Goal: Task Accomplishment & Management: Manage account settings

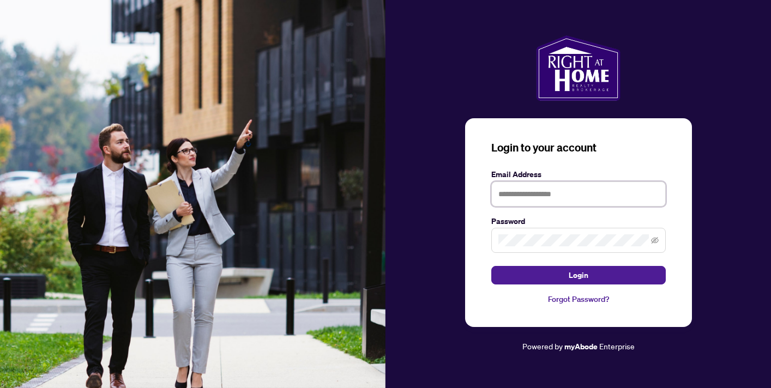
click at [613, 203] on input "text" at bounding box center [578, 194] width 174 height 25
type input "**********"
click at [655, 240] on icon "eye-invisible" at bounding box center [655, 241] width 8 height 8
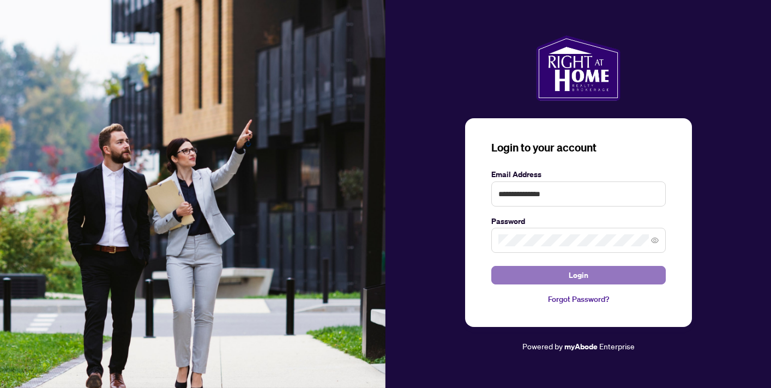
click at [576, 274] on span "Login" at bounding box center [579, 275] width 20 height 17
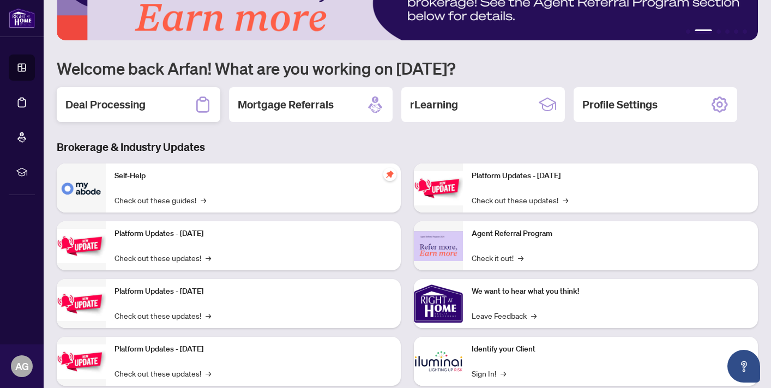
scroll to position [76, 0]
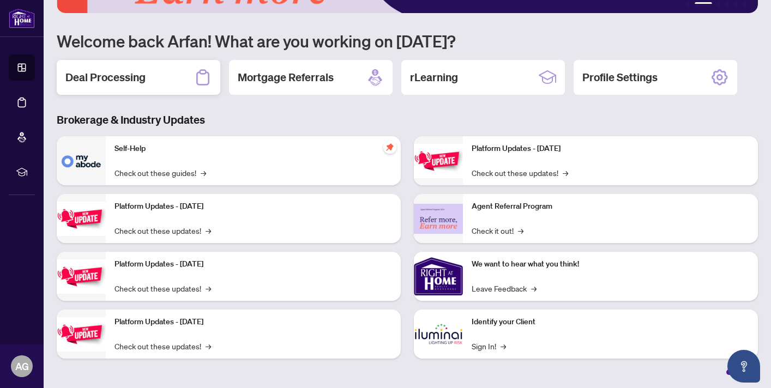
click at [148, 86] on div "Deal Processing" at bounding box center [139, 77] width 164 height 35
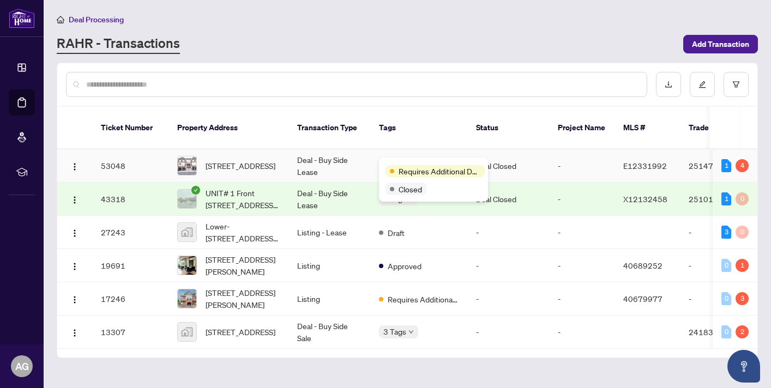
click at [411, 164] on div "Requires Additional Docs" at bounding box center [433, 170] width 96 height 13
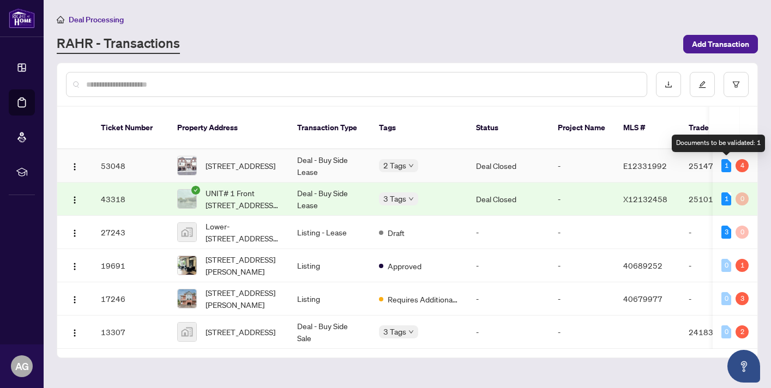
click at [721, 165] on div "1" at bounding box center [726, 165] width 10 height 13
click at [688, 162] on td "2514786" at bounding box center [718, 165] width 76 height 33
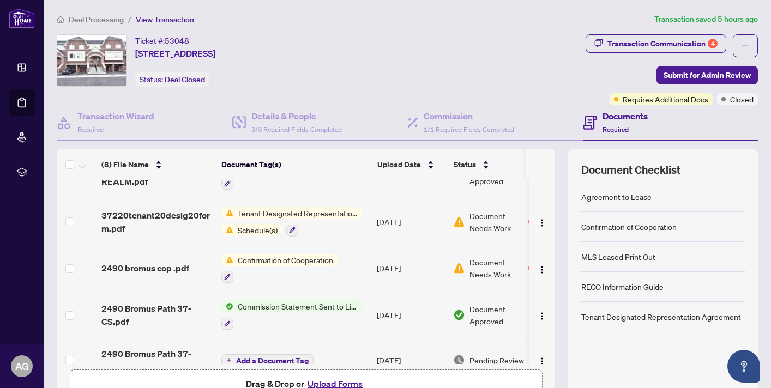
scroll to position [9, 0]
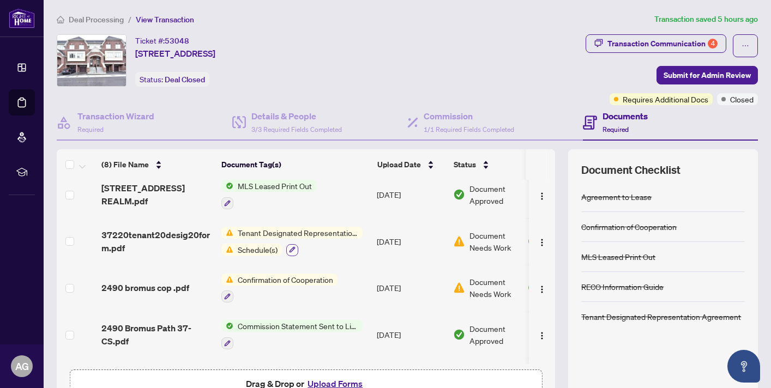
click at [294, 246] on icon "button" at bounding box center [292, 249] width 7 height 7
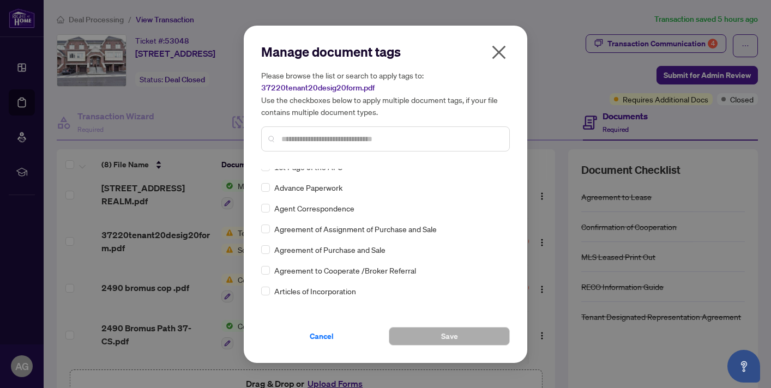
scroll to position [0, 0]
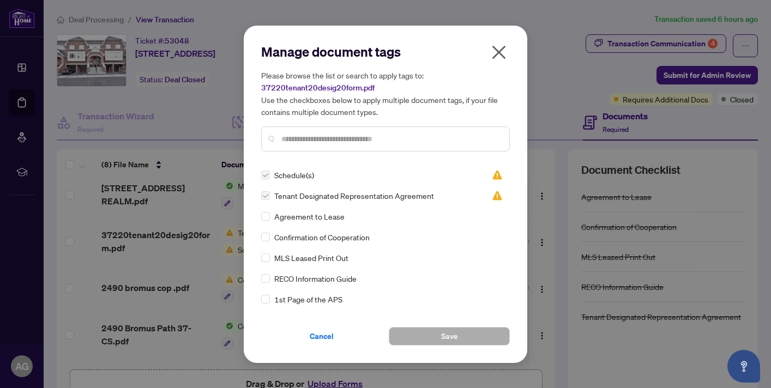
click at [498, 55] on icon "close" at bounding box center [498, 52] width 17 height 17
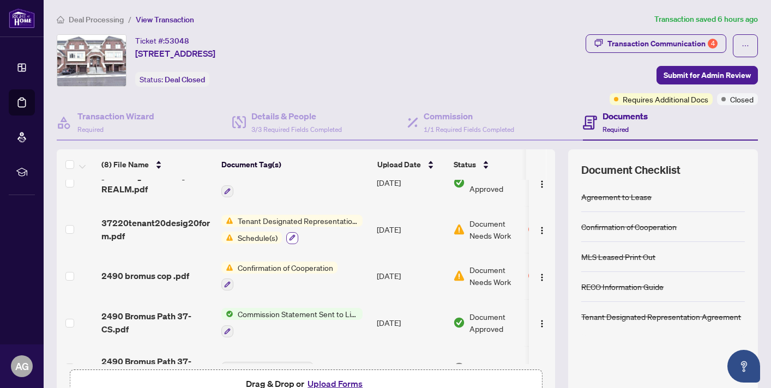
click at [293, 234] on icon "button" at bounding box center [292, 237] width 7 height 7
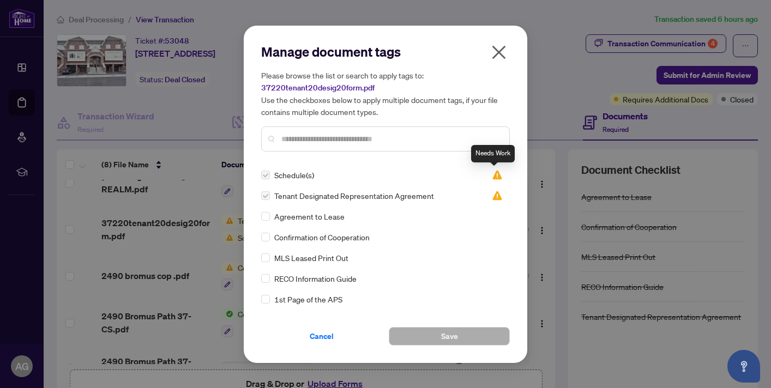
click at [496, 172] on img at bounding box center [497, 175] width 11 height 11
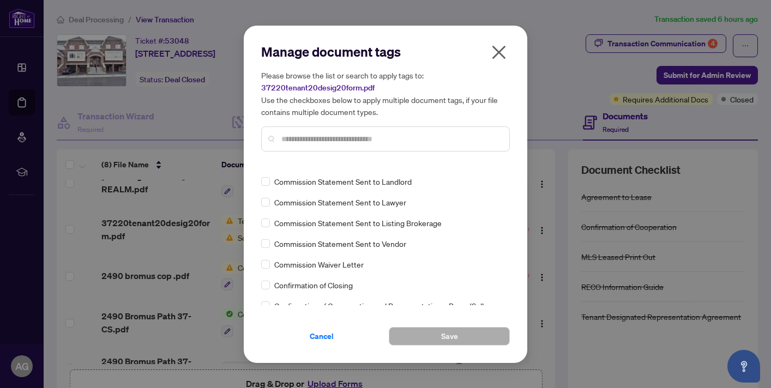
scroll to position [605, 0]
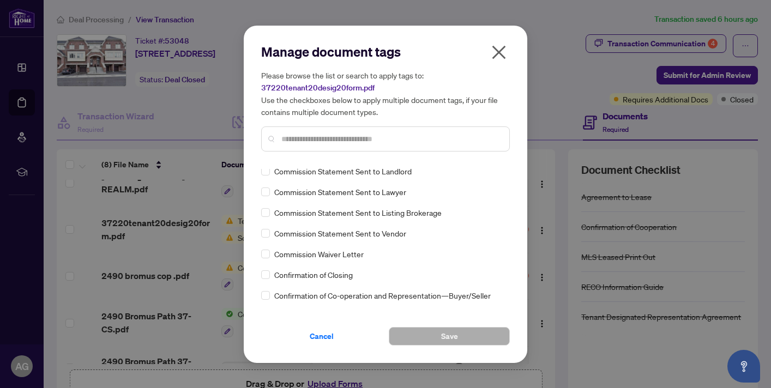
click at [499, 49] on icon "close" at bounding box center [498, 52] width 17 height 17
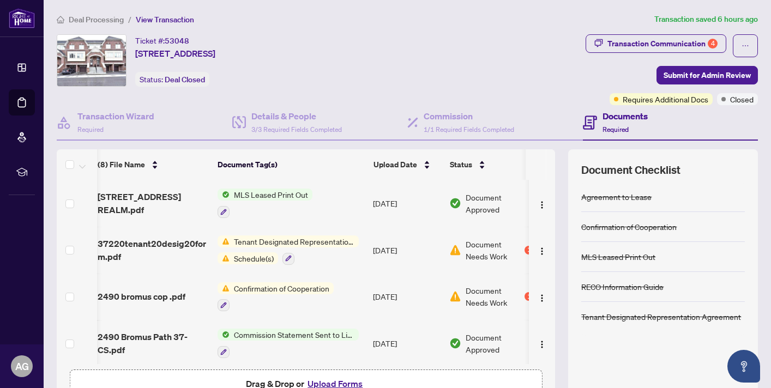
scroll to position [0, 16]
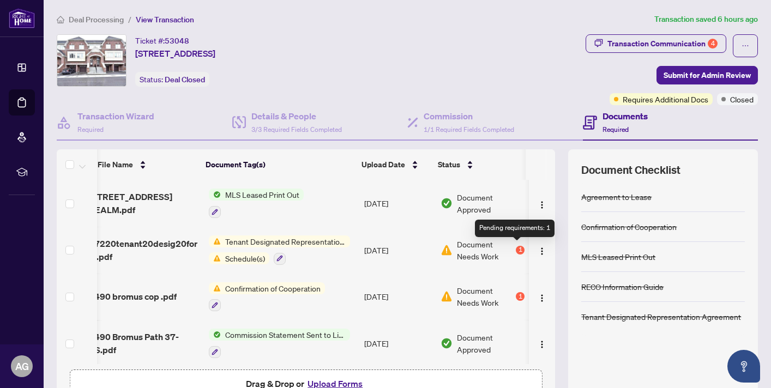
click at [517, 246] on div "1" at bounding box center [520, 250] width 9 height 9
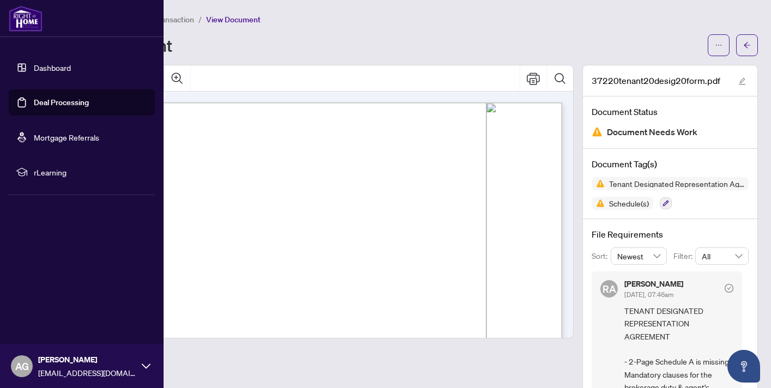
click at [39, 65] on link "Dashboard" at bounding box center [52, 68] width 37 height 10
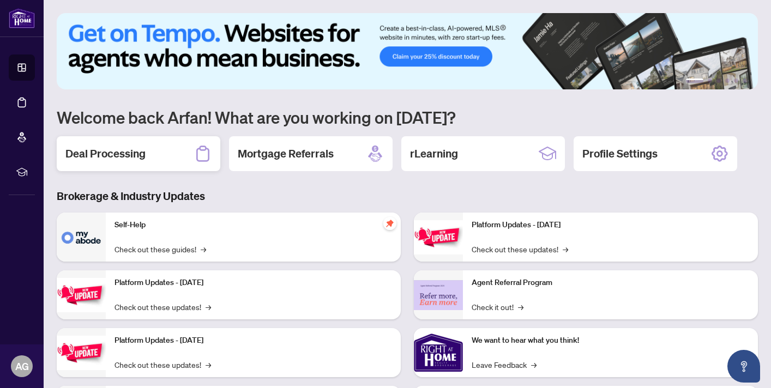
click at [151, 155] on div "Deal Processing" at bounding box center [139, 153] width 164 height 35
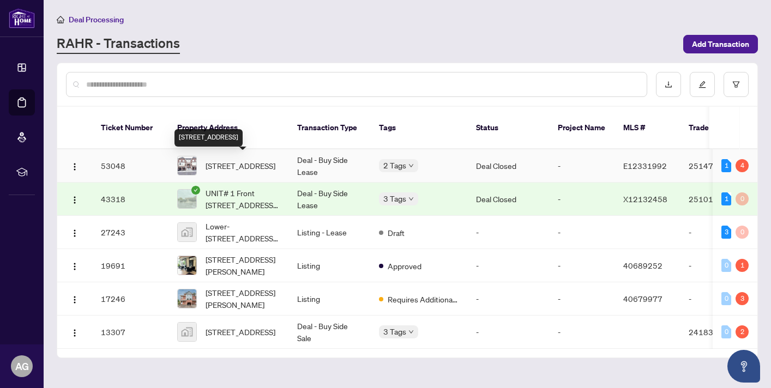
click at [262, 164] on span "[STREET_ADDRESS]" at bounding box center [241, 166] width 70 height 12
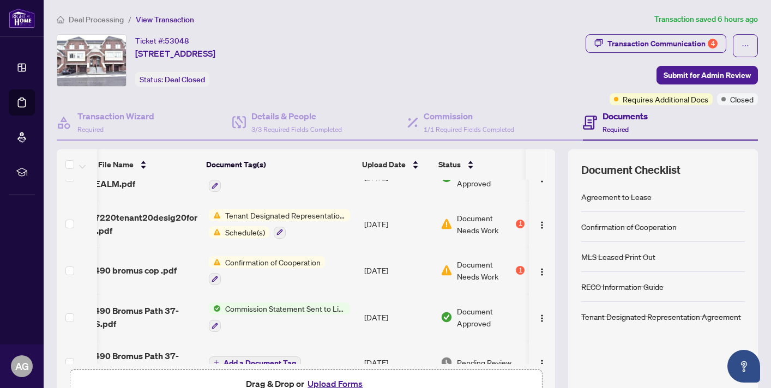
scroll to position [26, 0]
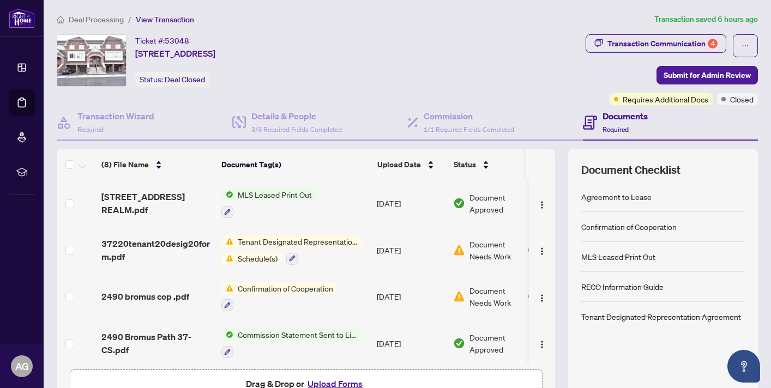
click at [254, 238] on span "Tenant Designated Representation Agreement" at bounding box center [297, 242] width 129 height 12
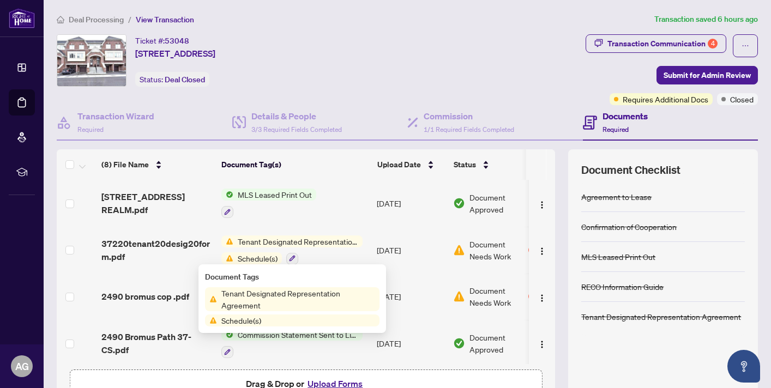
click at [266, 221] on td "MLS Leased Print Out" at bounding box center [294, 203] width 155 height 47
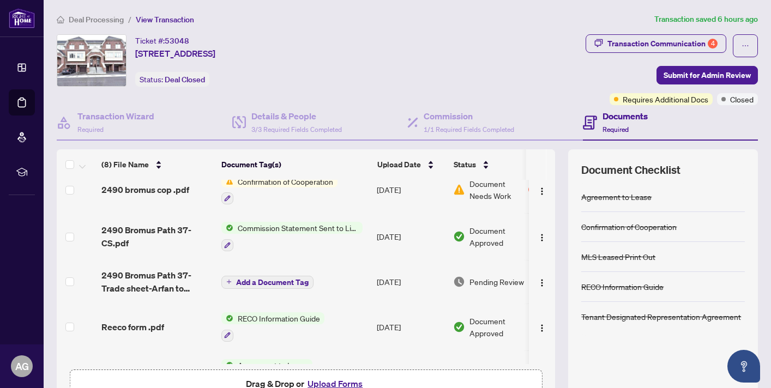
scroll to position [185, 0]
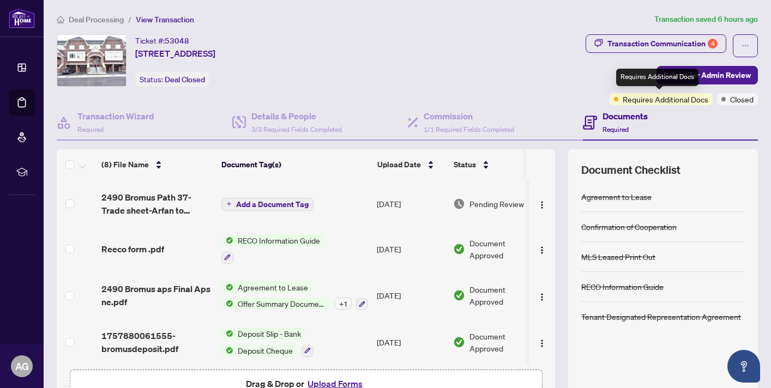
click at [646, 99] on span "Requires Additional Docs" at bounding box center [666, 99] width 86 height 12
click at [619, 118] on h4 "Documents" at bounding box center [624, 116] width 45 height 13
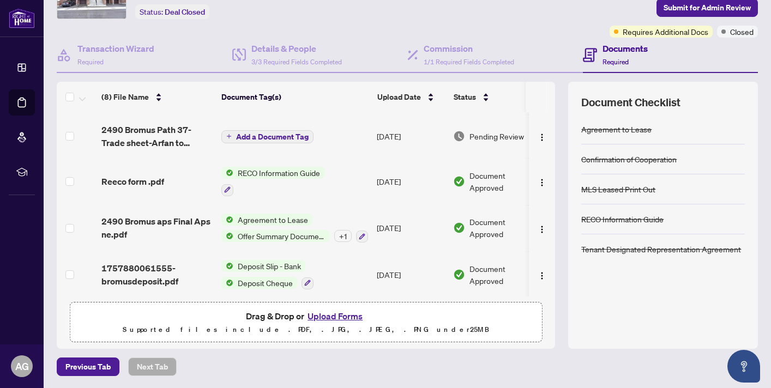
scroll to position [64, 0]
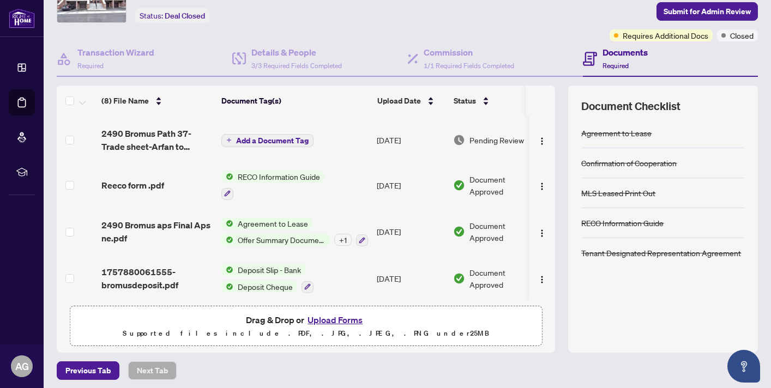
click at [342, 318] on button "Upload Forms" at bounding box center [335, 320] width 62 height 14
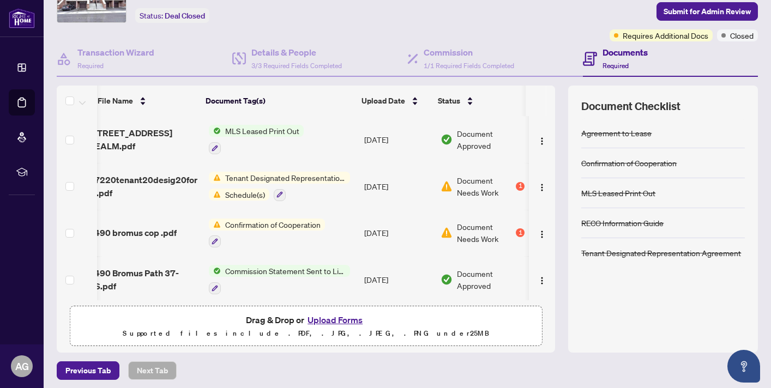
scroll to position [2, 16]
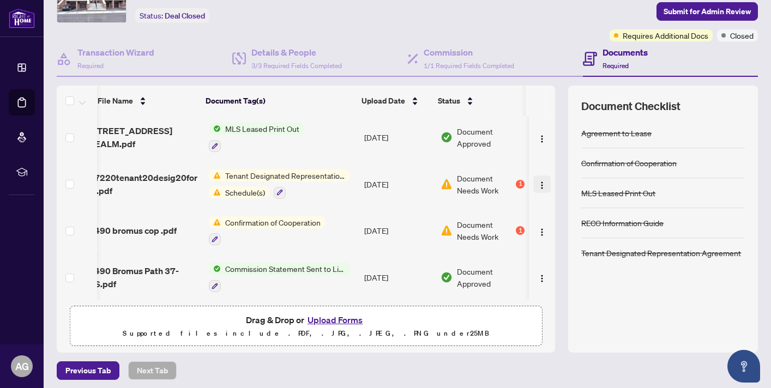
click at [538, 181] on img "button" at bounding box center [542, 185] width 9 height 9
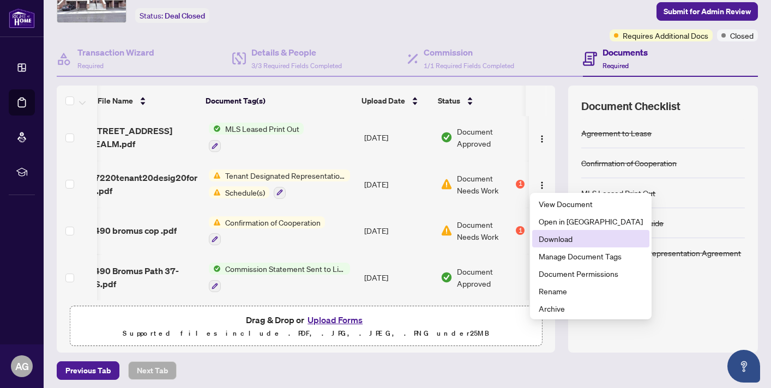
click at [551, 238] on span "Download" at bounding box center [591, 239] width 104 height 12
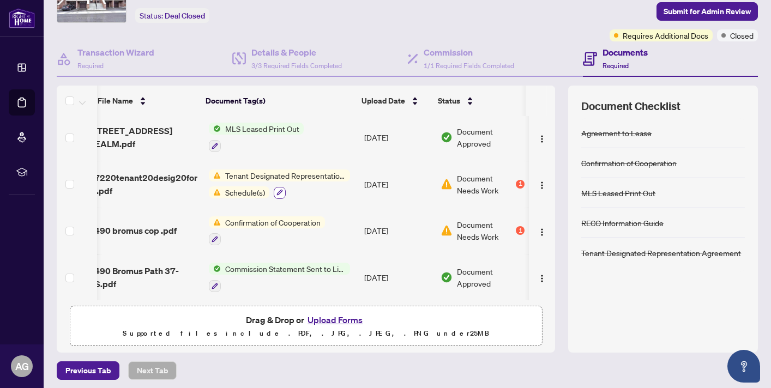
click at [281, 190] on icon "button" at bounding box center [280, 193] width 6 height 6
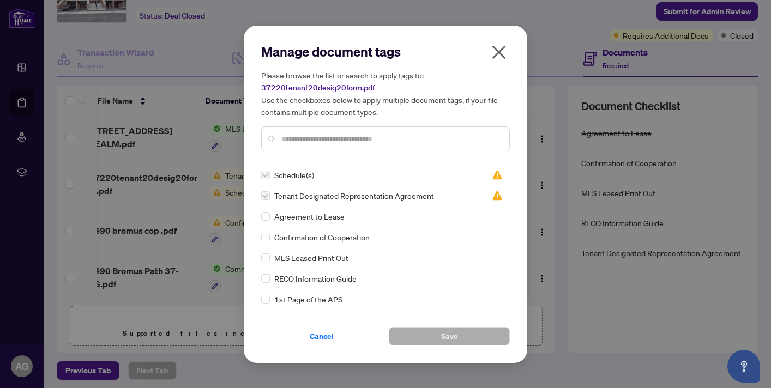
click at [263, 175] on label at bounding box center [265, 175] width 9 height 12
click at [288, 177] on span "Schedule(s)" at bounding box center [294, 175] width 40 height 12
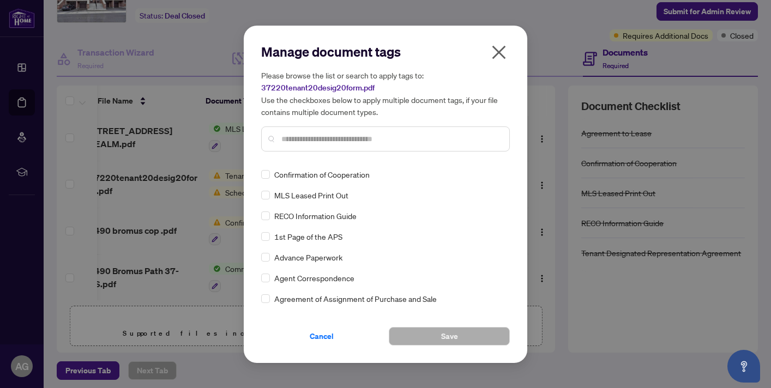
scroll to position [0, 0]
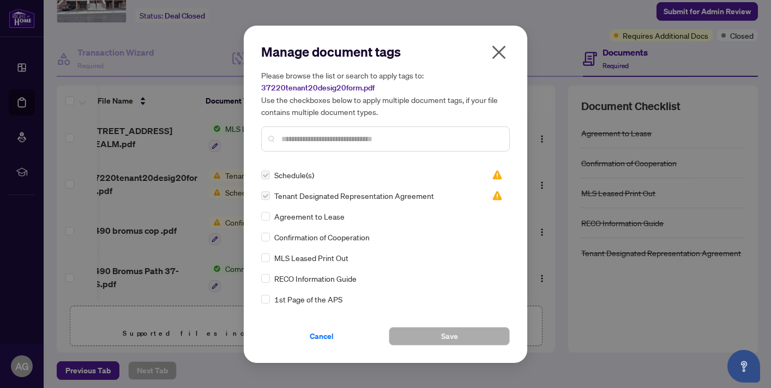
click at [265, 194] on label at bounding box center [265, 196] width 9 height 12
click at [494, 192] on img at bounding box center [497, 195] width 11 height 11
click at [493, 192] on img at bounding box center [497, 195] width 11 height 11
click at [493, 173] on img at bounding box center [497, 175] width 11 height 11
click at [503, 51] on icon "close" at bounding box center [498, 52] width 17 height 17
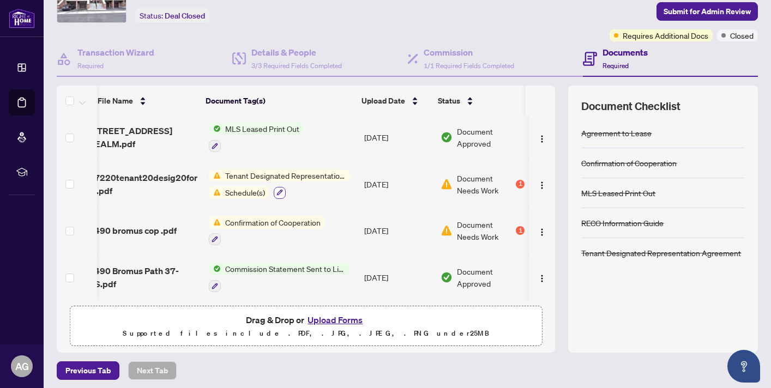
click at [276, 189] on icon "button" at bounding box center [279, 192] width 7 height 7
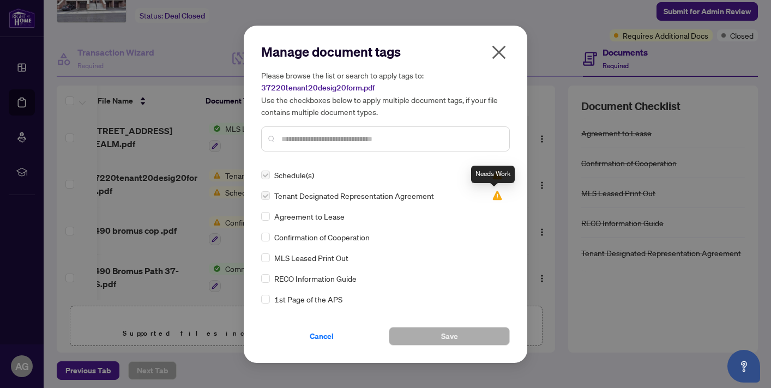
click at [494, 197] on img at bounding box center [497, 195] width 11 height 11
click at [391, 195] on span "Tenant Designated Representation Agreement" at bounding box center [354, 196] width 160 height 12
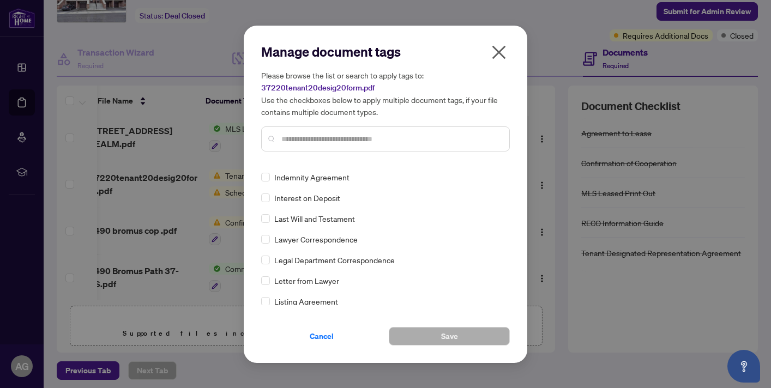
scroll to position [1345, 0]
click at [346, 140] on input "text" at bounding box center [390, 139] width 219 height 12
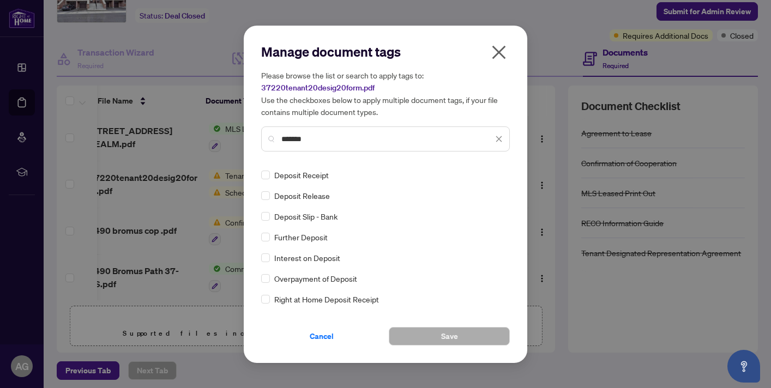
scroll to position [0, 0]
type input "*******"
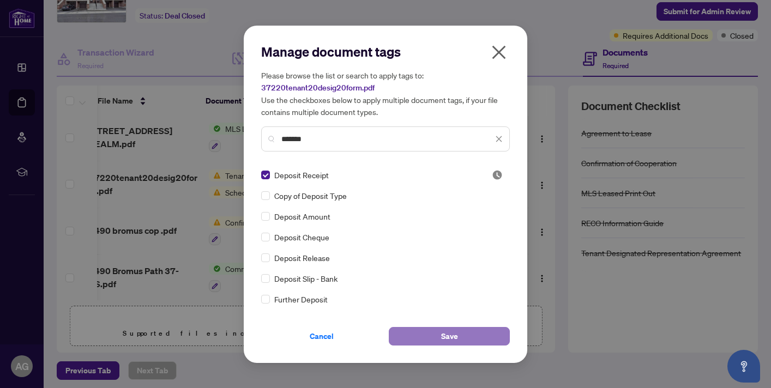
click at [454, 340] on span "Save" at bounding box center [449, 336] width 17 height 17
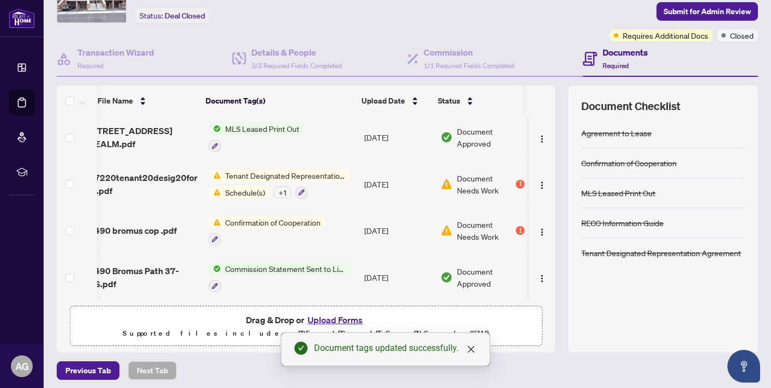
click at [330, 318] on button "Upload Forms" at bounding box center [335, 320] width 62 height 14
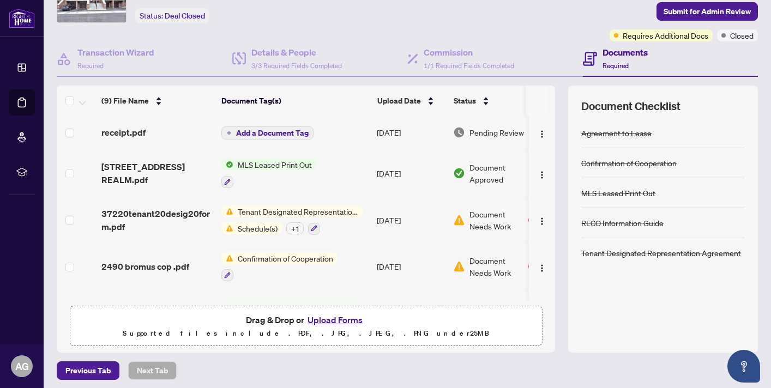
scroll to position [2, 0]
click at [262, 131] on span "Add a Document Tag" at bounding box center [272, 133] width 73 height 8
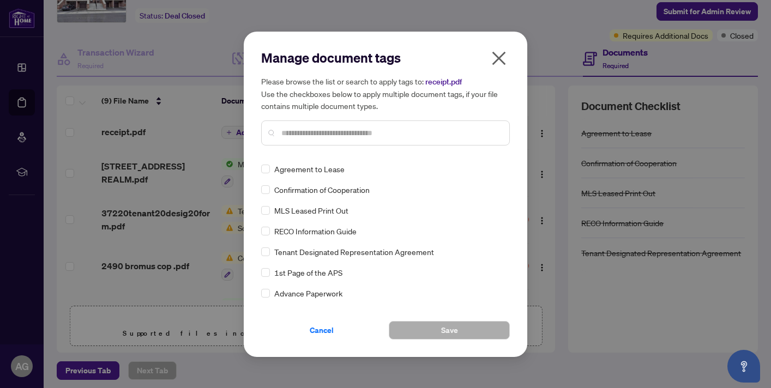
click at [494, 58] on icon "close" at bounding box center [498, 58] width 17 height 17
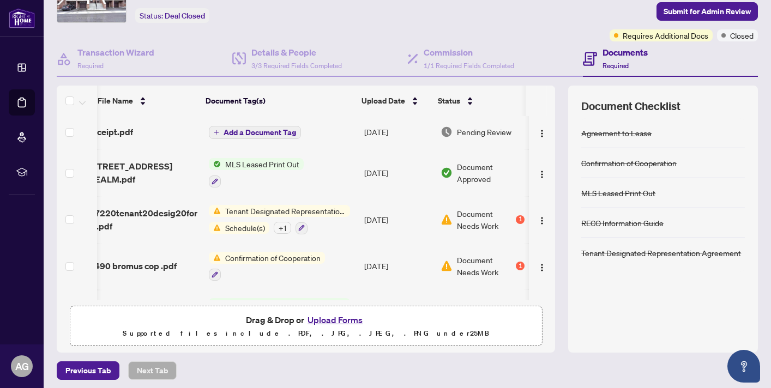
scroll to position [2, 16]
click at [474, 128] on span "Pending Review" at bounding box center [484, 131] width 55 height 12
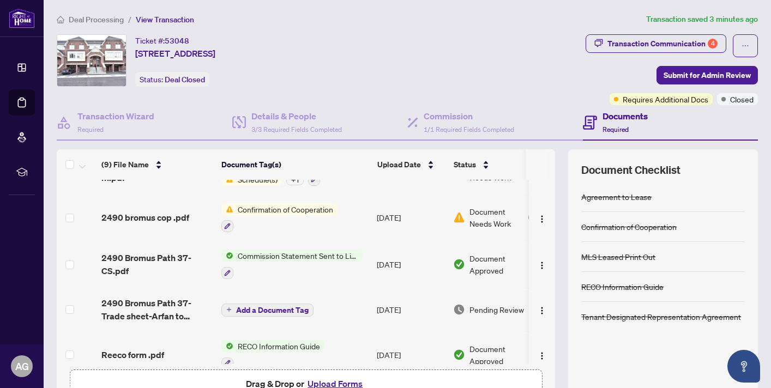
scroll to position [115, 0]
click at [262, 306] on span "Add a Document Tag" at bounding box center [272, 309] width 73 height 8
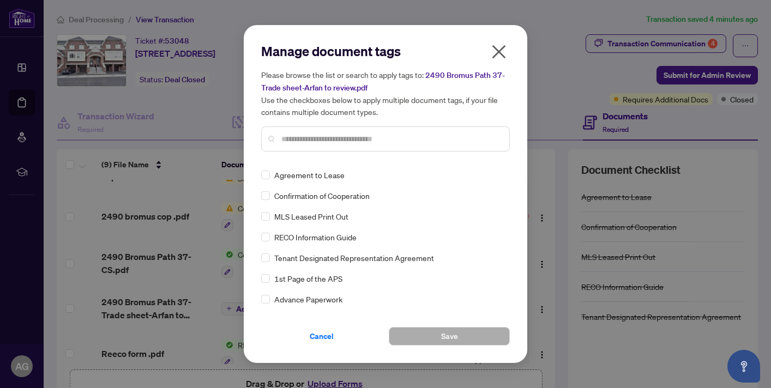
click at [352, 143] on input "text" at bounding box center [390, 139] width 219 height 12
click at [499, 51] on icon "close" at bounding box center [499, 52] width 14 height 14
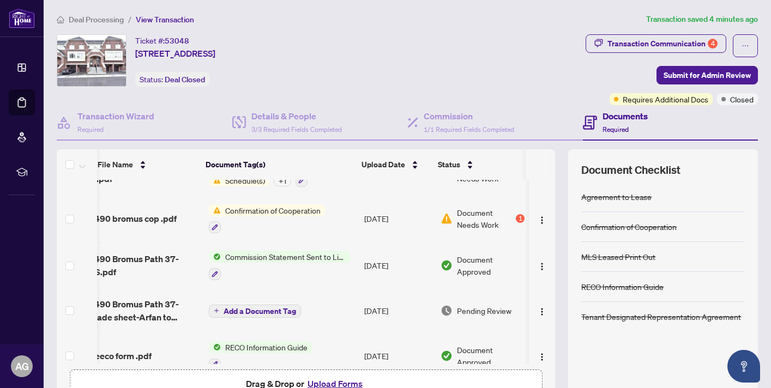
scroll to position [0, 14]
click at [472, 305] on span "Pending Review" at bounding box center [484, 311] width 55 height 12
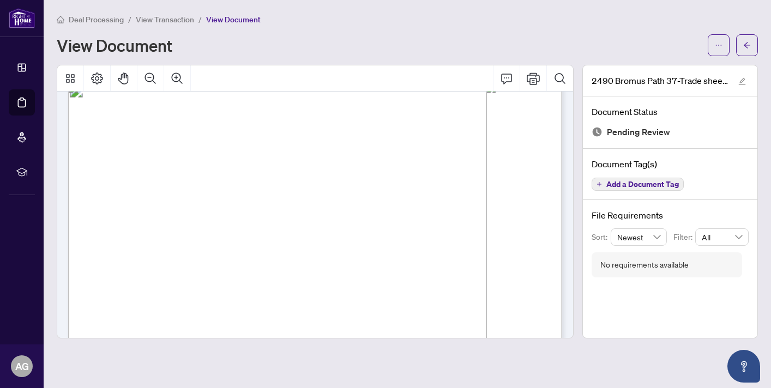
scroll to position [414, 0]
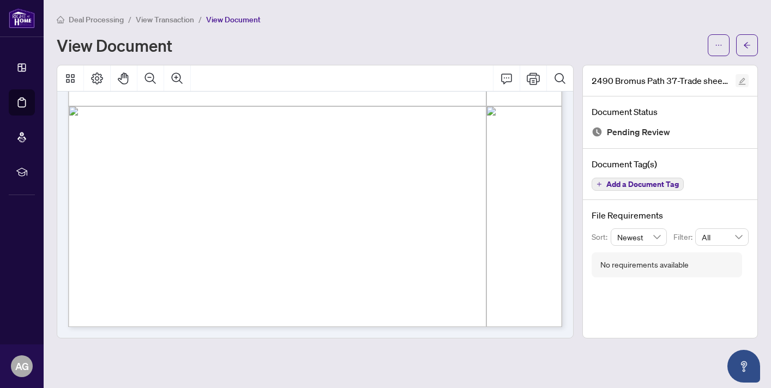
click at [740, 80] on icon "edit" at bounding box center [742, 81] width 8 height 8
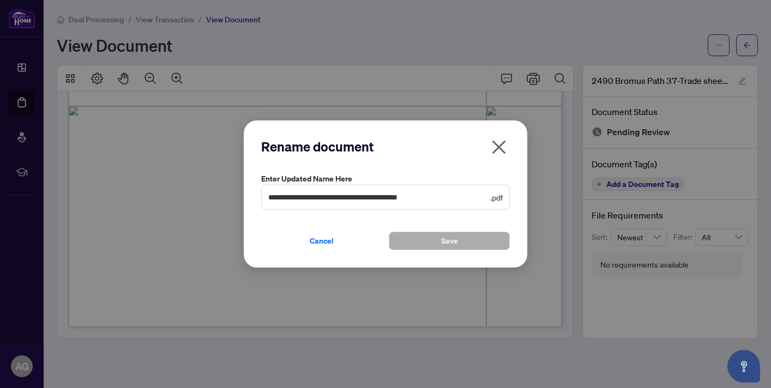
click at [507, 143] on icon "close" at bounding box center [498, 146] width 17 height 17
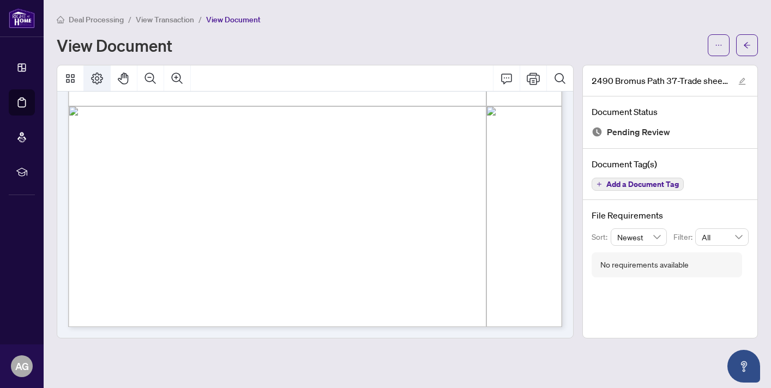
click at [98, 75] on icon "Page Layout" at bounding box center [97, 78] width 13 height 13
click at [531, 76] on icon "Print" at bounding box center [533, 78] width 13 height 13
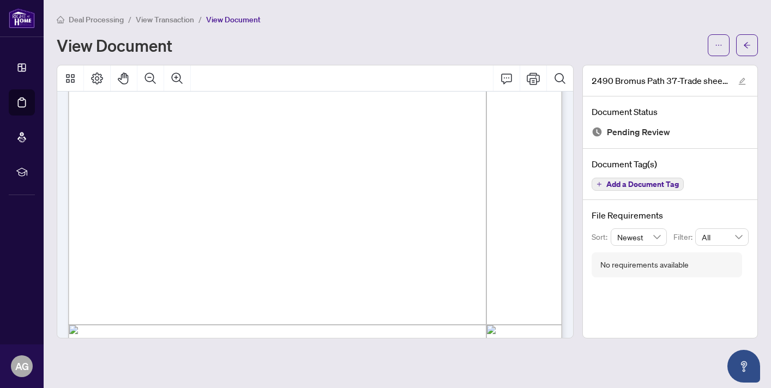
scroll to position [0, 0]
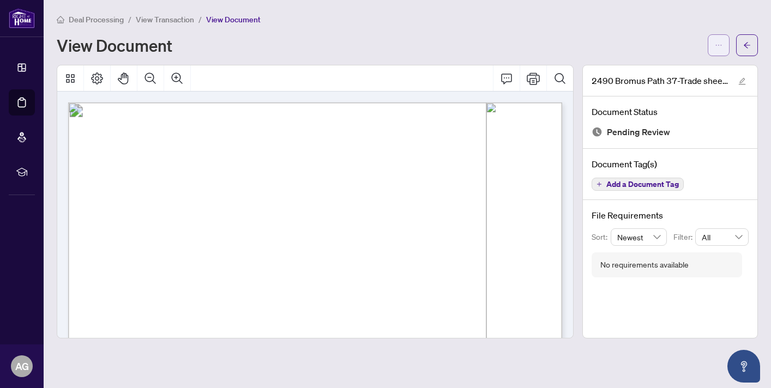
click at [718, 47] on icon "ellipsis" at bounding box center [719, 45] width 8 height 8
click at [643, 37] on div "View Document" at bounding box center [379, 45] width 644 height 17
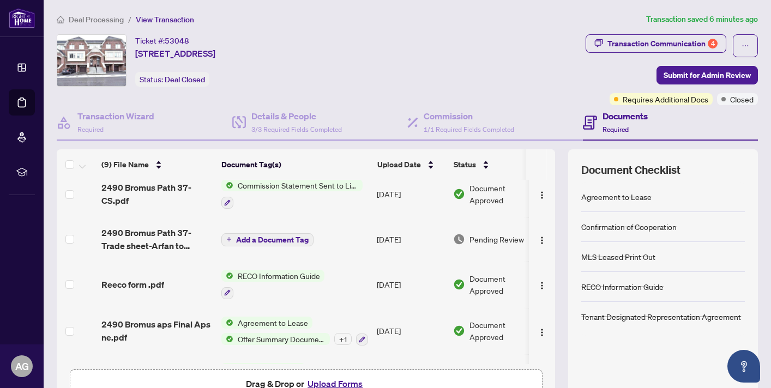
scroll to position [191, 11]
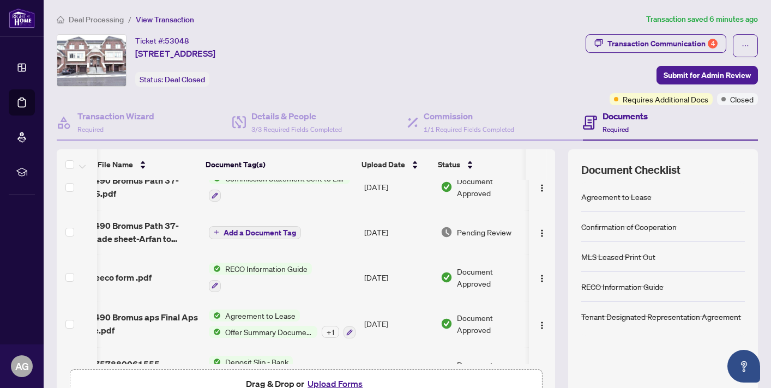
click at [262, 231] on span "Add a Document Tag" at bounding box center [260, 233] width 73 height 8
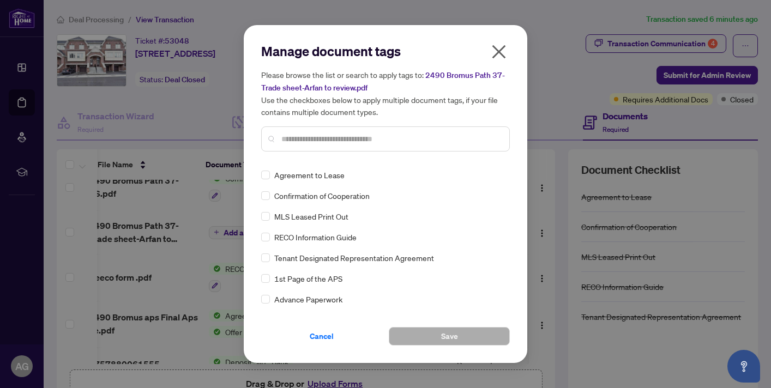
click at [340, 138] on input "text" at bounding box center [390, 139] width 219 height 12
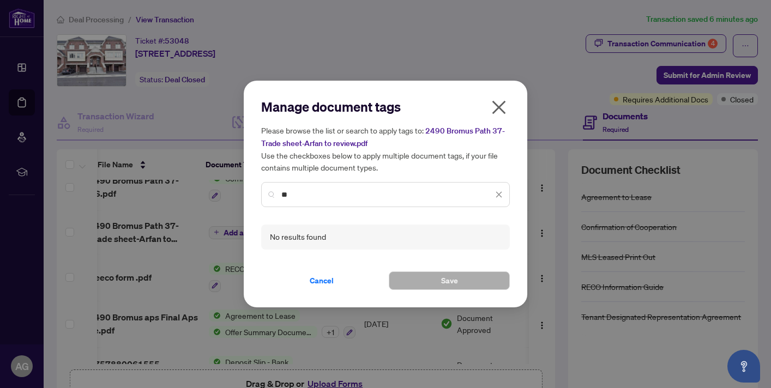
type input "*"
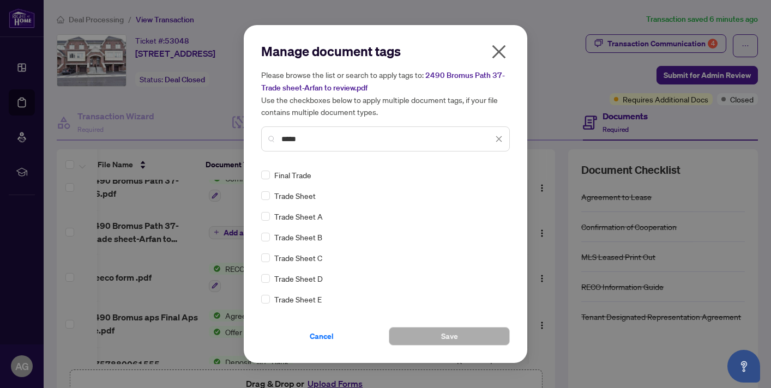
type input "*****"
click at [458, 330] on button "Save" at bounding box center [449, 336] width 121 height 19
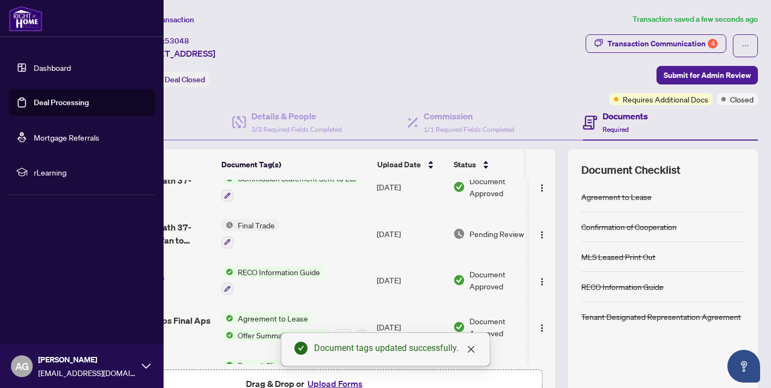
click at [34, 70] on link "Dashboard" at bounding box center [52, 68] width 37 height 10
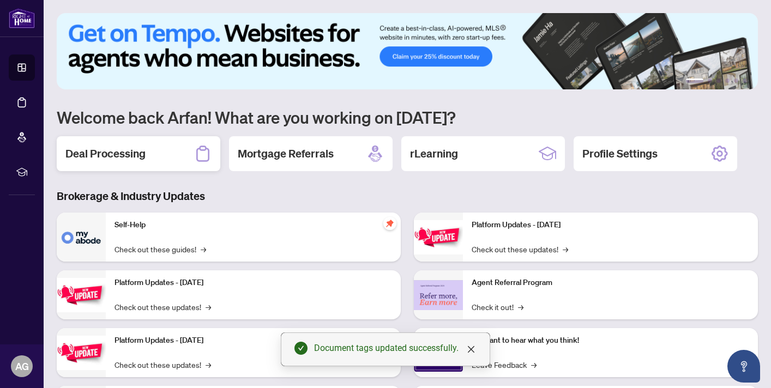
click at [155, 153] on div "Deal Processing" at bounding box center [139, 153] width 164 height 35
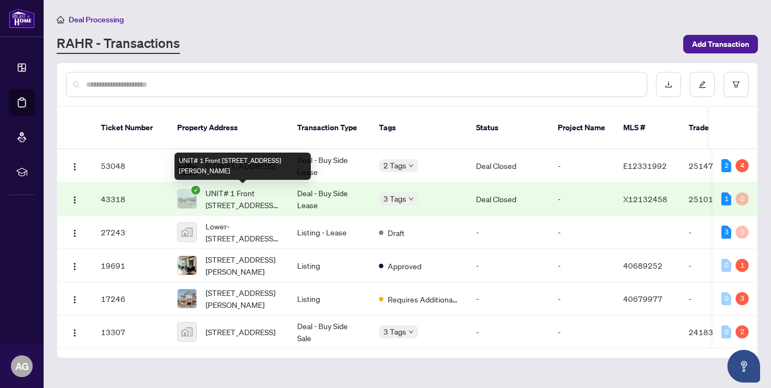
click at [263, 198] on span "UNIT# 1 Front [STREET_ADDRESS][PERSON_NAME]" at bounding box center [243, 199] width 74 height 24
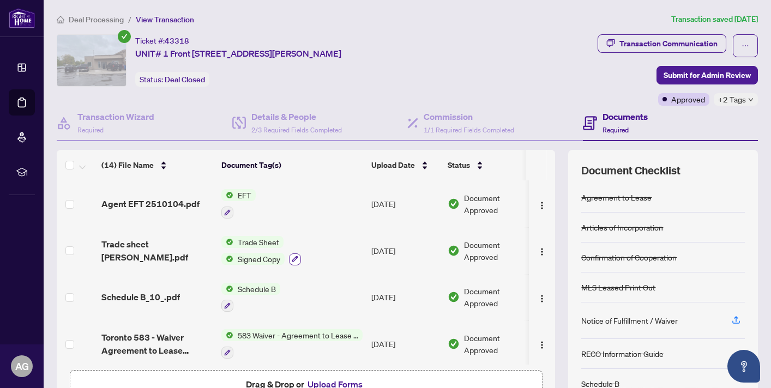
click at [301, 254] on button "button" at bounding box center [295, 260] width 12 height 12
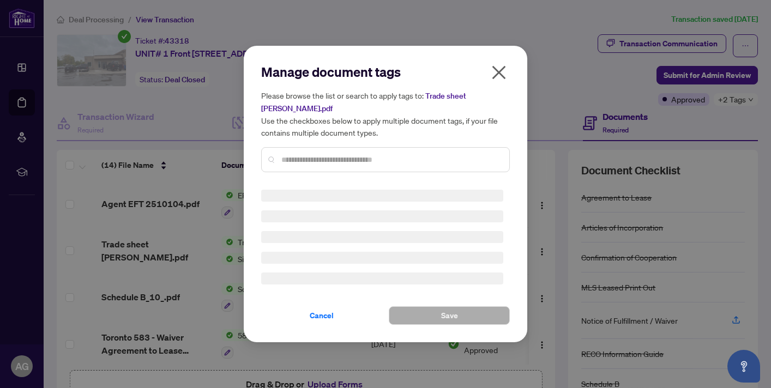
click at [498, 89] on h5 "Please browse the list or search to apply tags to: Trade sheet [PERSON_NAME].pd…" at bounding box center [385, 113] width 249 height 49
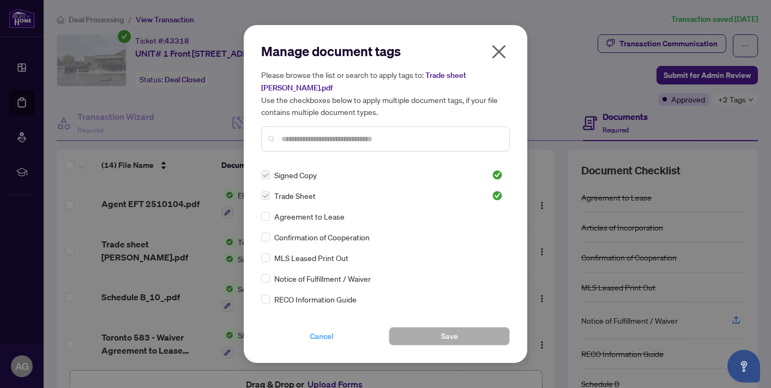
click at [320, 332] on span "Cancel" at bounding box center [322, 336] width 24 height 17
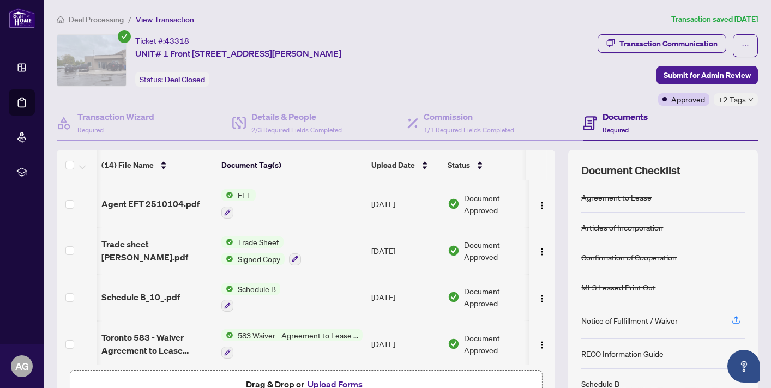
scroll to position [0, 10]
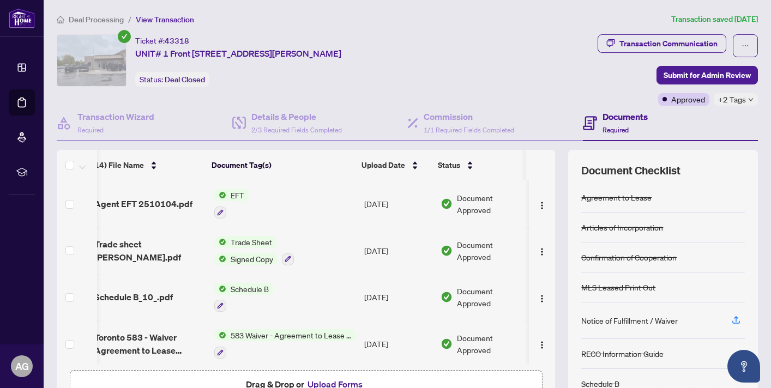
click at [468, 242] on span "Document Approved" at bounding box center [491, 251] width 68 height 24
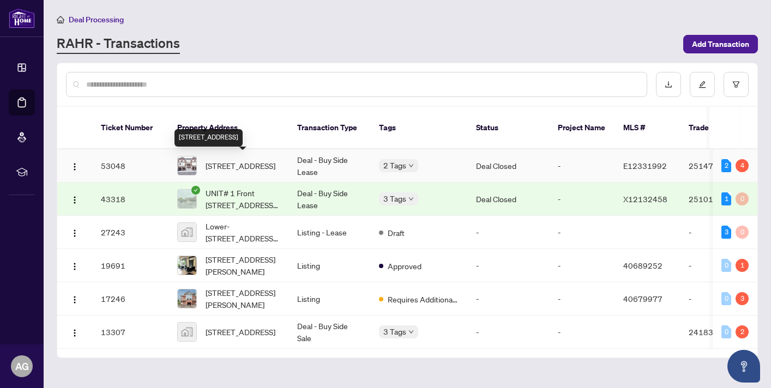
click at [219, 160] on span "[STREET_ADDRESS]" at bounding box center [241, 166] width 70 height 12
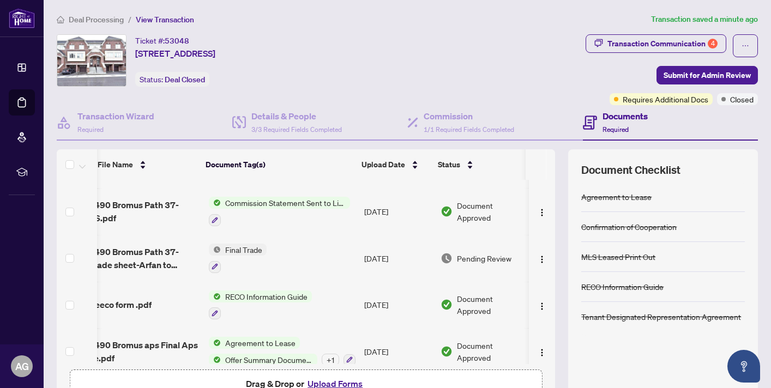
scroll to position [0, 13]
click at [538, 255] on img "button" at bounding box center [542, 259] width 9 height 9
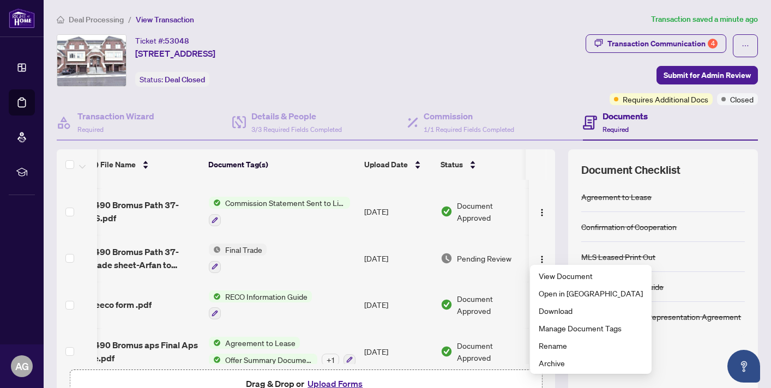
click at [501, 272] on td "Pending Review" at bounding box center [482, 258] width 93 height 47
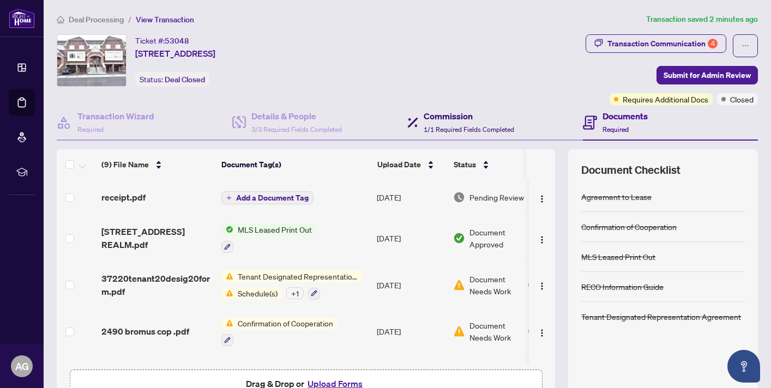
click at [438, 114] on h4 "Commission" at bounding box center [469, 116] width 91 height 13
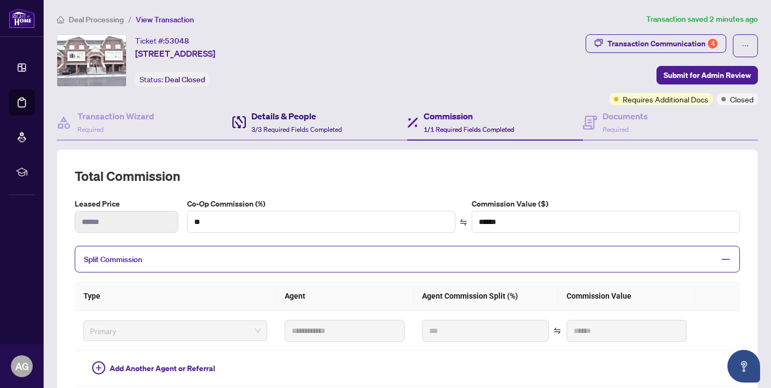
click at [286, 113] on h4 "Details & People" at bounding box center [296, 116] width 91 height 13
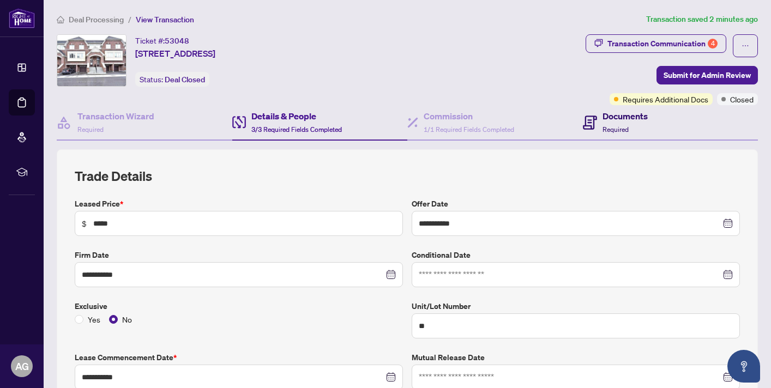
click at [623, 122] on h4 "Documents" at bounding box center [624, 116] width 45 height 13
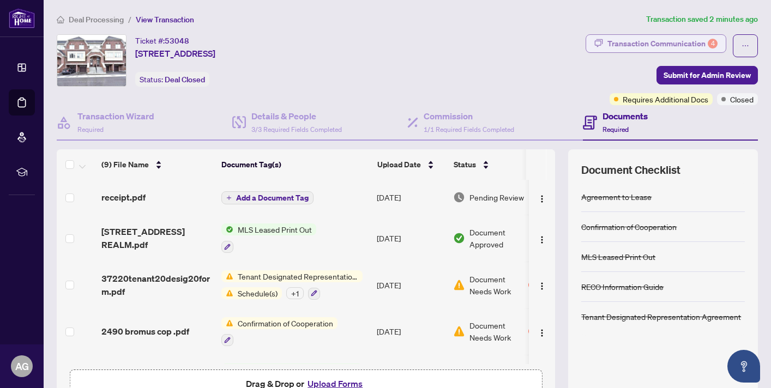
click at [682, 45] on div "Transaction Communication 4" at bounding box center [662, 43] width 110 height 17
type textarea "**********"
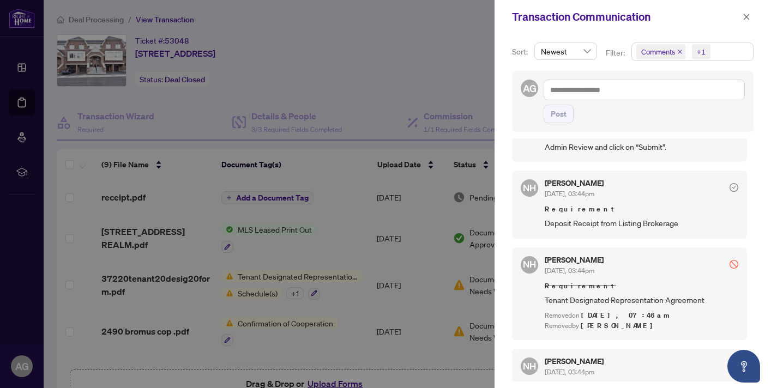
scroll to position [690, 0]
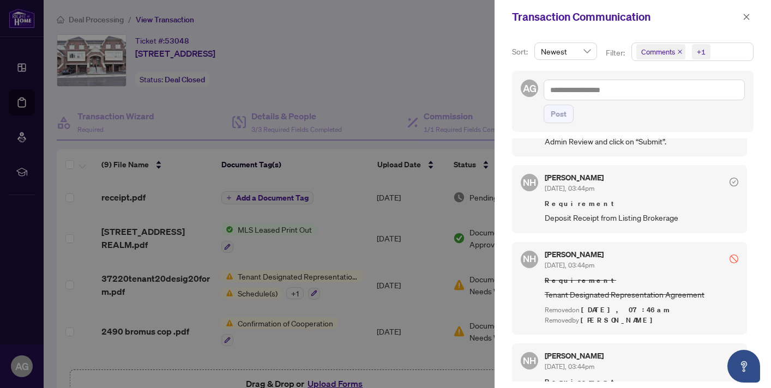
click at [556, 224] on span "Deposit Receipt from Listing Brokerage" at bounding box center [642, 218] width 194 height 13
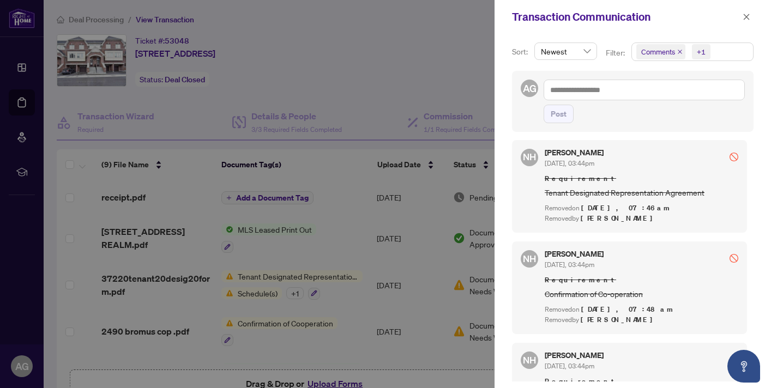
scroll to position [799, 0]
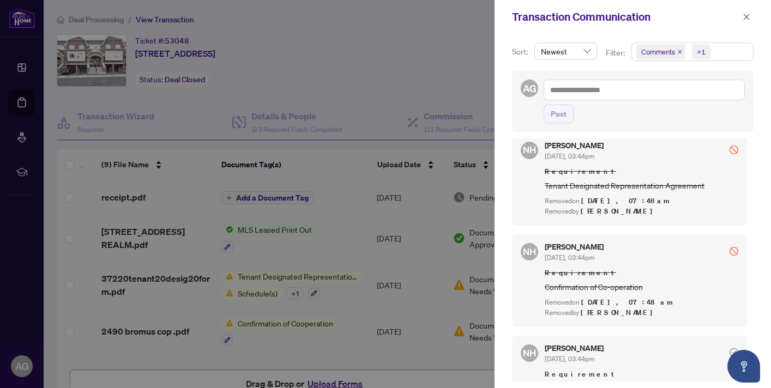
click at [730, 154] on icon "stop" at bounding box center [734, 150] width 9 height 9
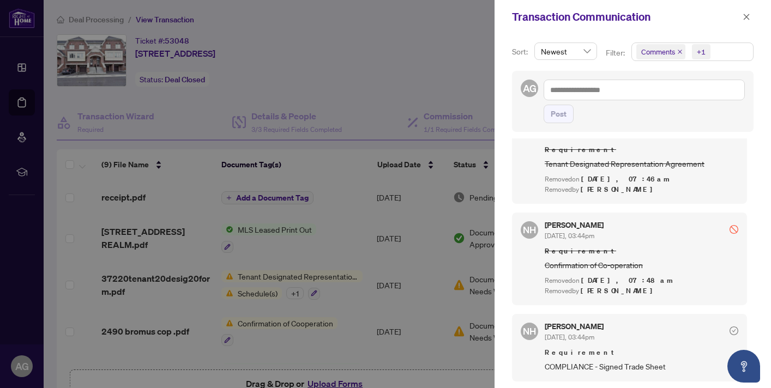
click at [583, 355] on span "Requirement" at bounding box center [642, 352] width 194 height 11
click at [569, 375] on div "NH [PERSON_NAME] [DATE], 03:44pm Requirement COMPLIANCE - Signed Trade Sheet" at bounding box center [629, 348] width 235 height 68
click at [572, 327] on h5 "[PERSON_NAME]" at bounding box center [574, 327] width 59 height 8
click at [564, 364] on span "COMPLIANCE - Signed Trade Sheet" at bounding box center [642, 366] width 194 height 13
click at [636, 363] on span "COMPLIANCE - Signed Trade Sheet" at bounding box center [642, 366] width 194 height 13
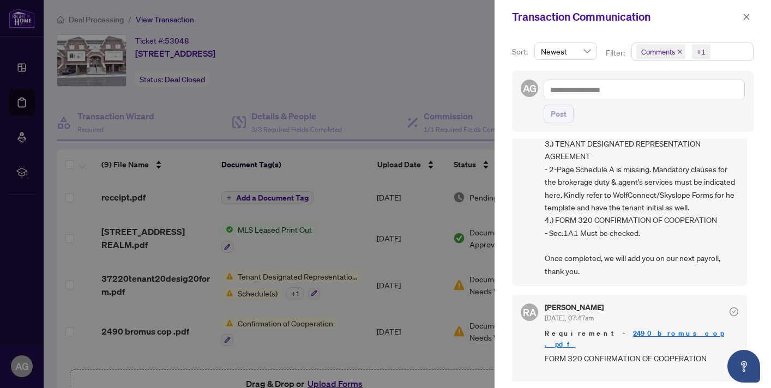
scroll to position [0, 0]
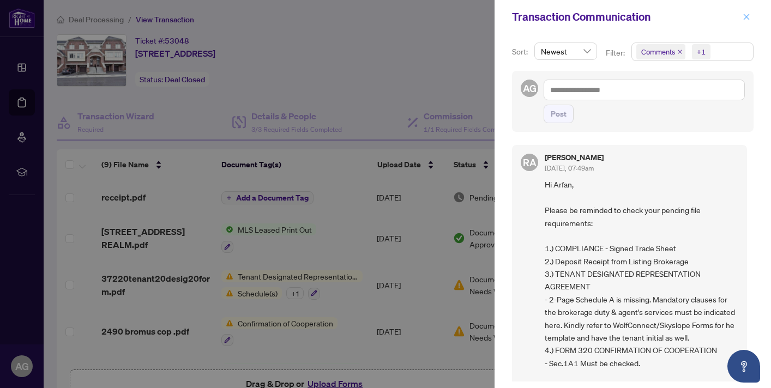
click at [749, 16] on icon "close" at bounding box center [747, 17] width 8 height 8
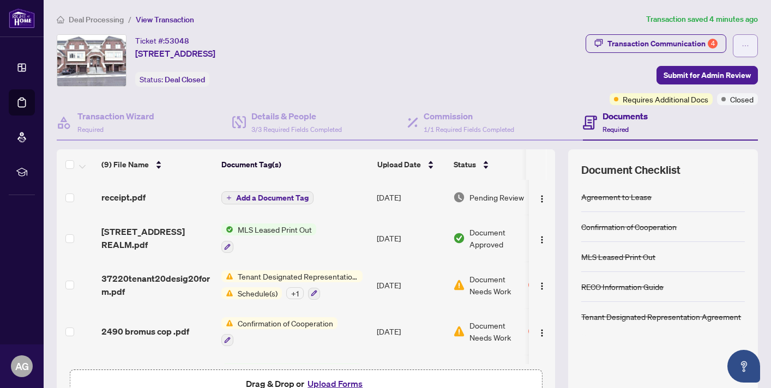
click at [742, 43] on icon "ellipsis" at bounding box center [746, 46] width 8 height 8
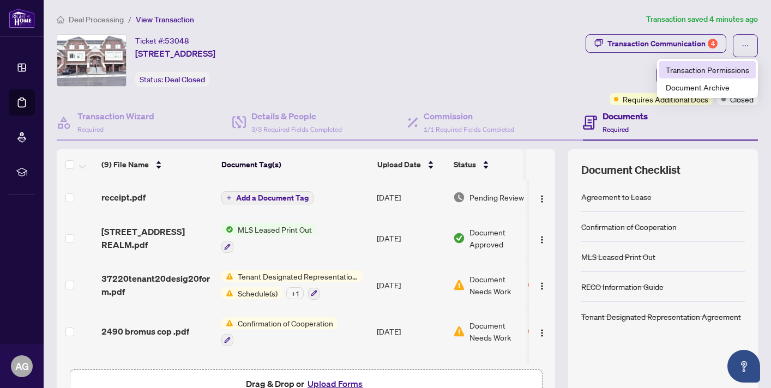
click at [712, 71] on span "Transaction Permissions" at bounding box center [707, 70] width 83 height 12
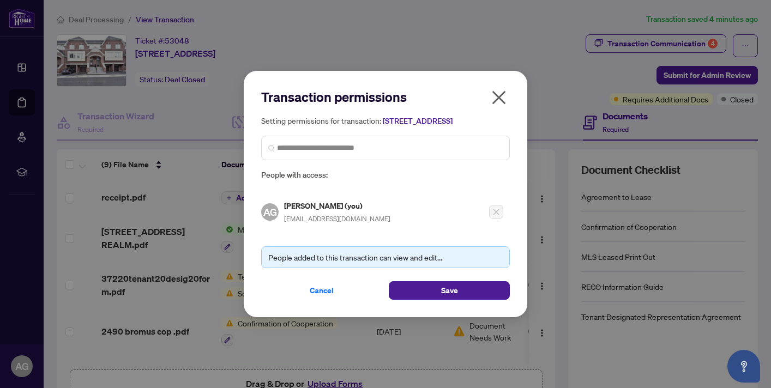
click at [499, 91] on icon "close" at bounding box center [499, 98] width 14 height 14
